Goal: Find specific page/section: Find specific page/section

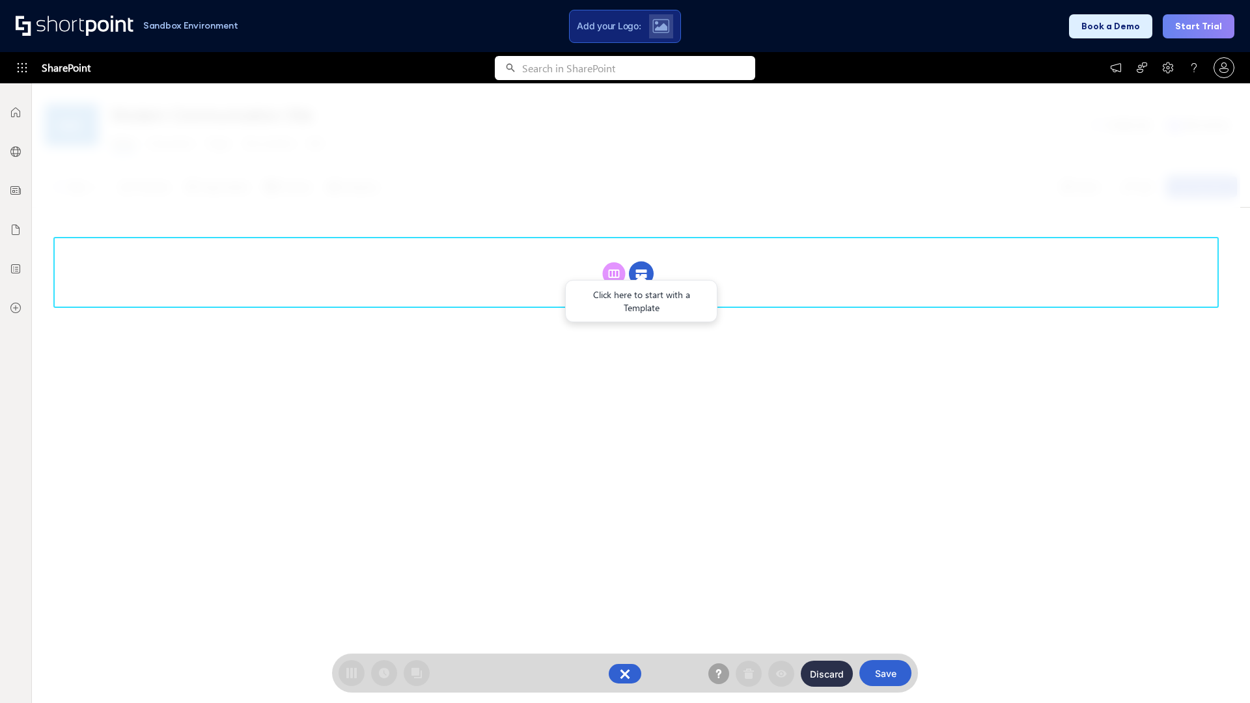
click at [641, 262] on circle at bounding box center [641, 274] width 25 height 25
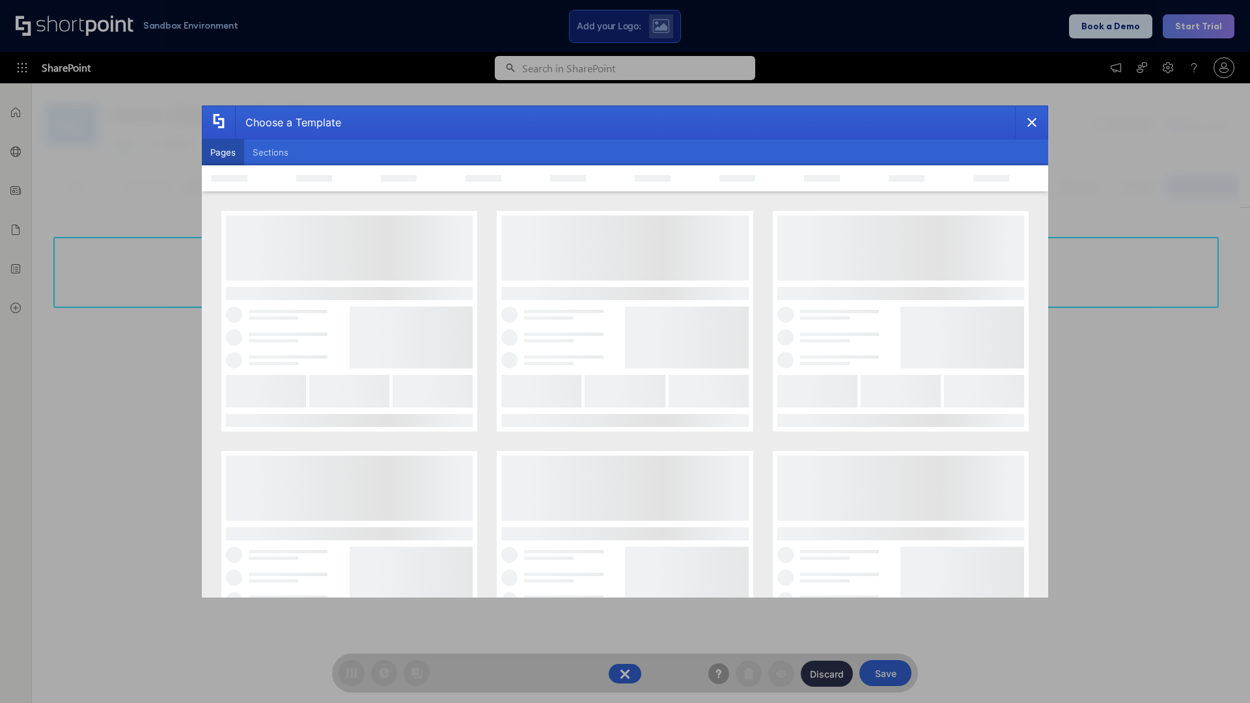
scroll to position [178, 0]
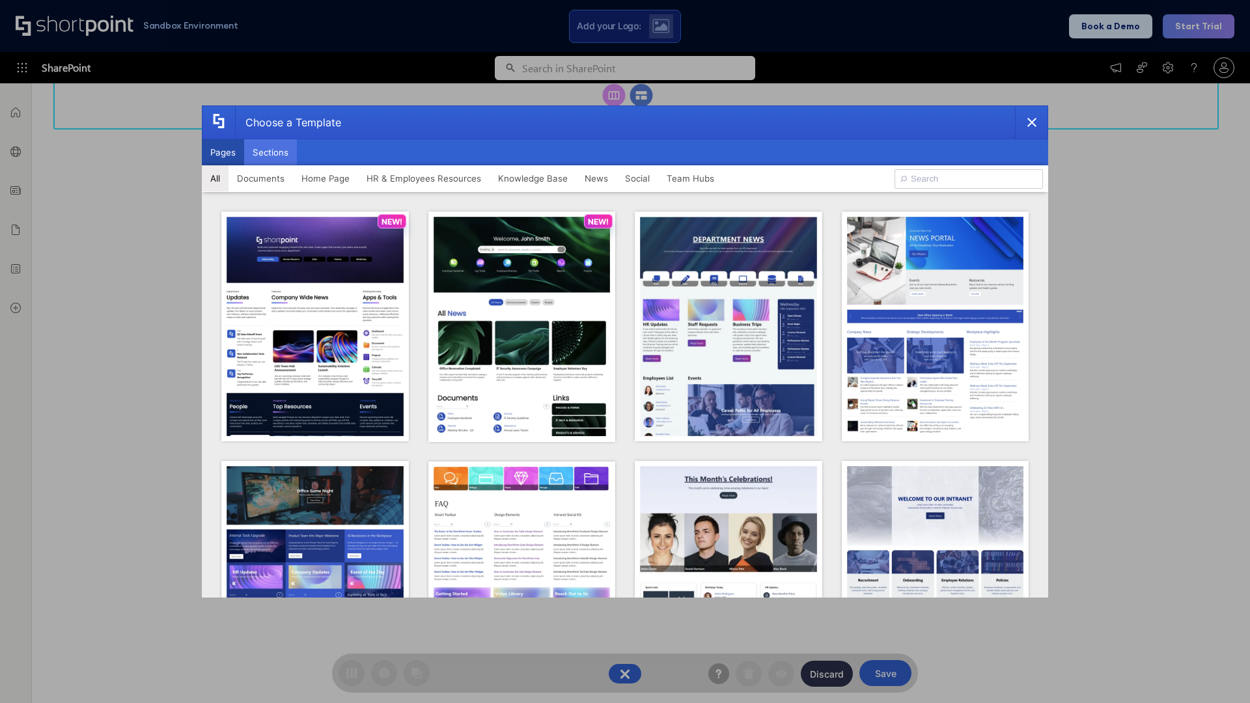
click at [270, 152] on button "Sections" at bounding box center [270, 152] width 53 height 26
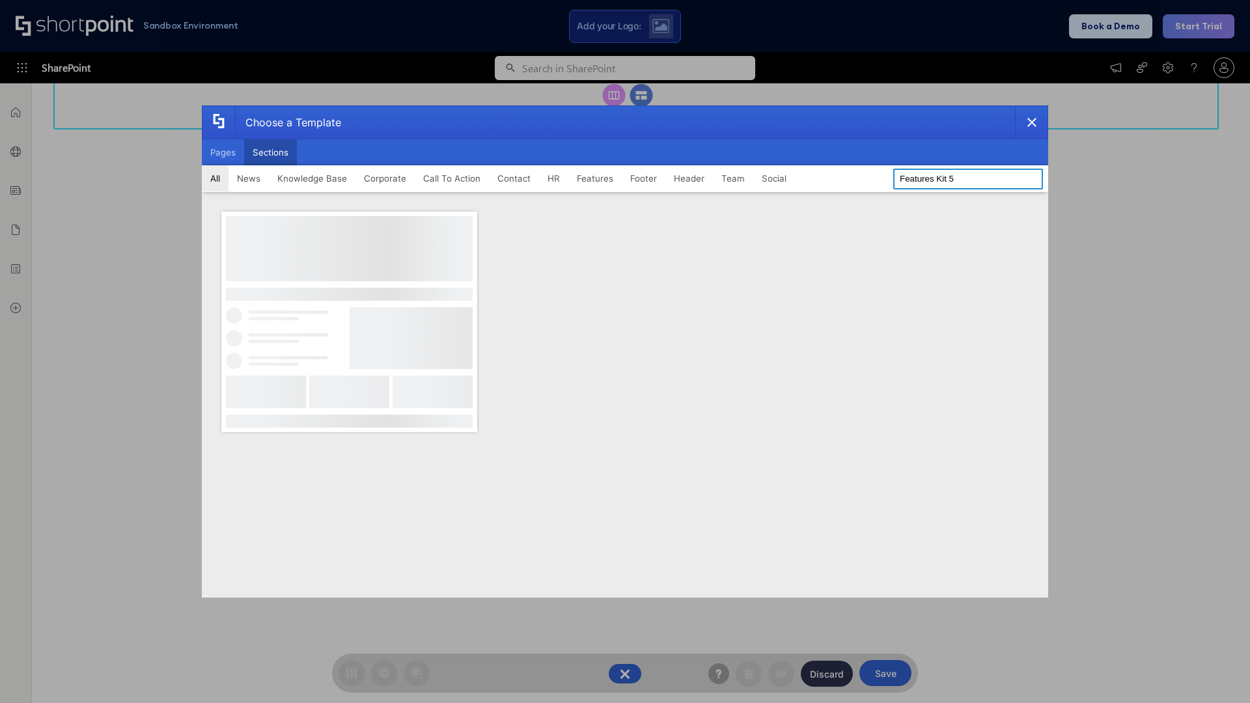
type input "Features Kit 5"
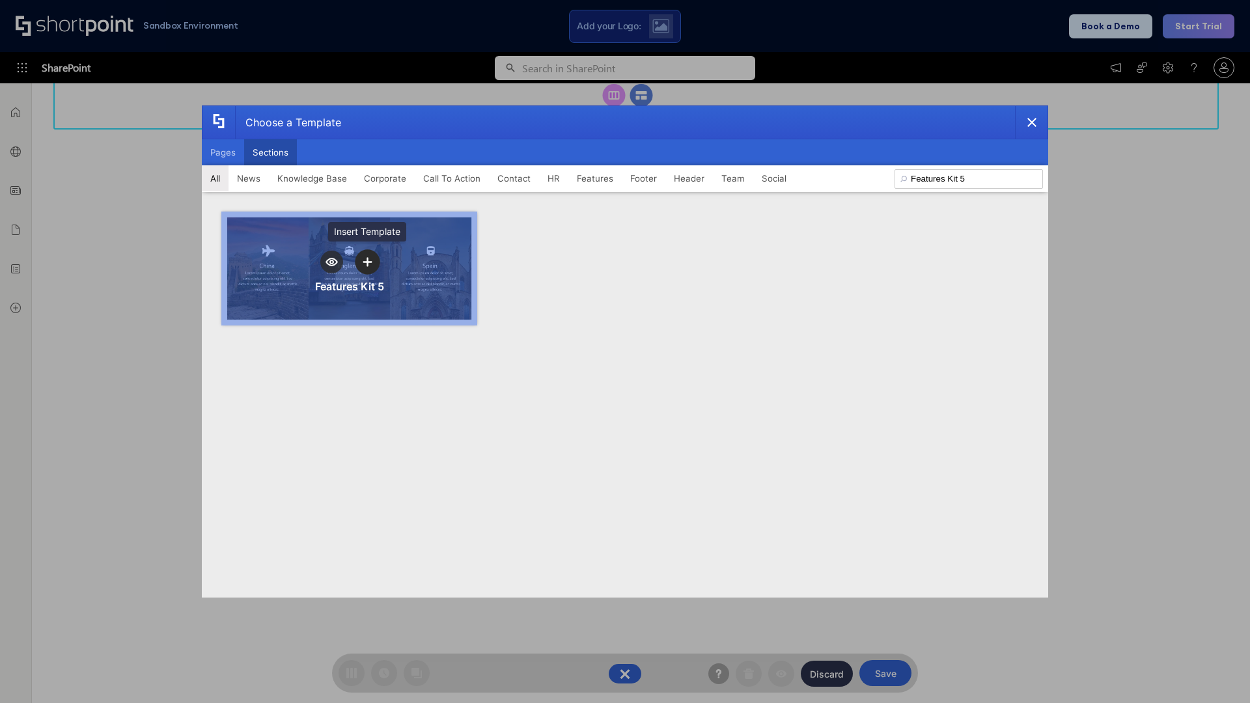
click at [367, 262] on icon "template selector" at bounding box center [366, 261] width 9 height 9
